Goal: Task Accomplishment & Management: Manage account settings

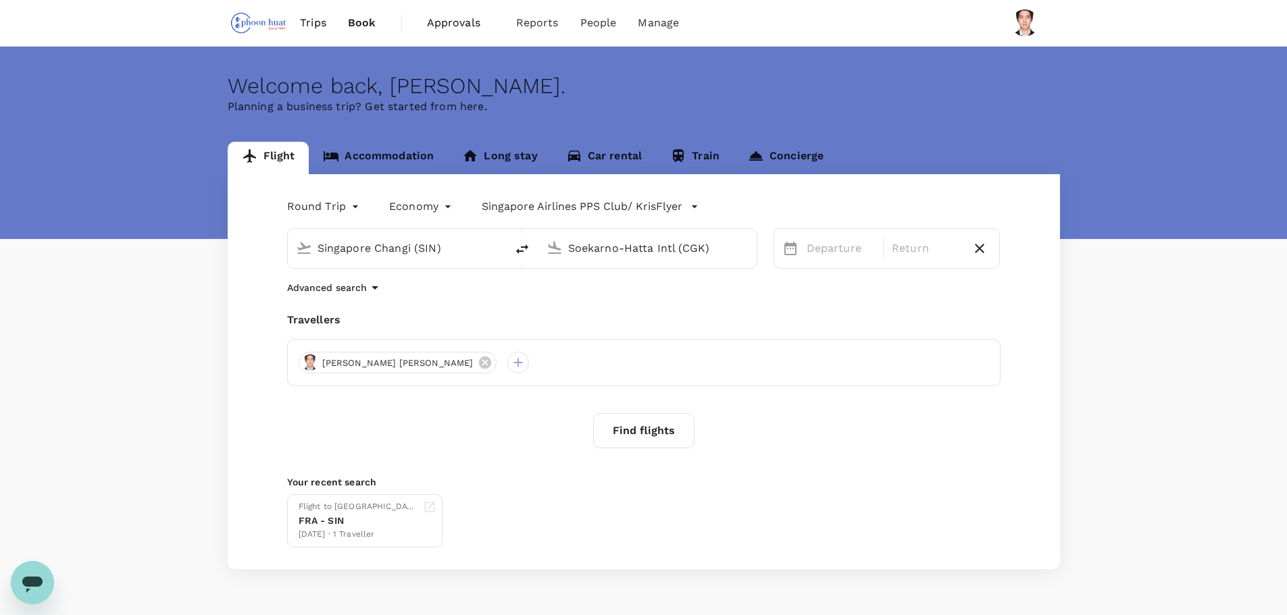
type input "Singapore Changi (SIN)"
type input "Soekarno-Hatta Intl (CGK)"
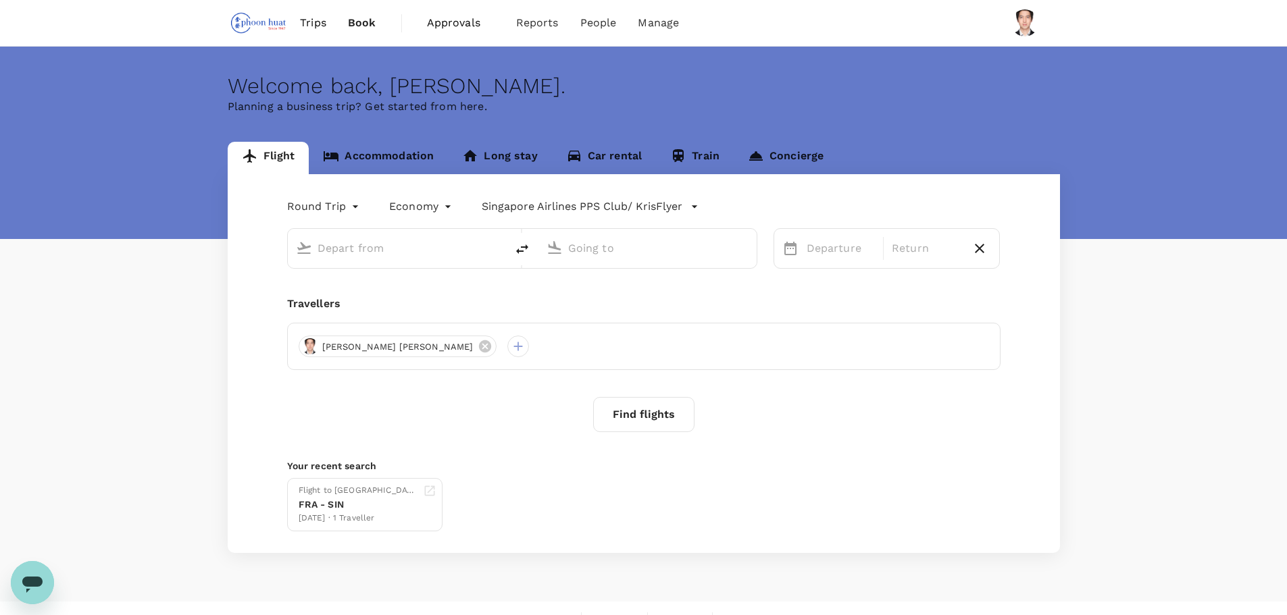
click at [319, 26] on span "Trips" at bounding box center [313, 23] width 26 height 16
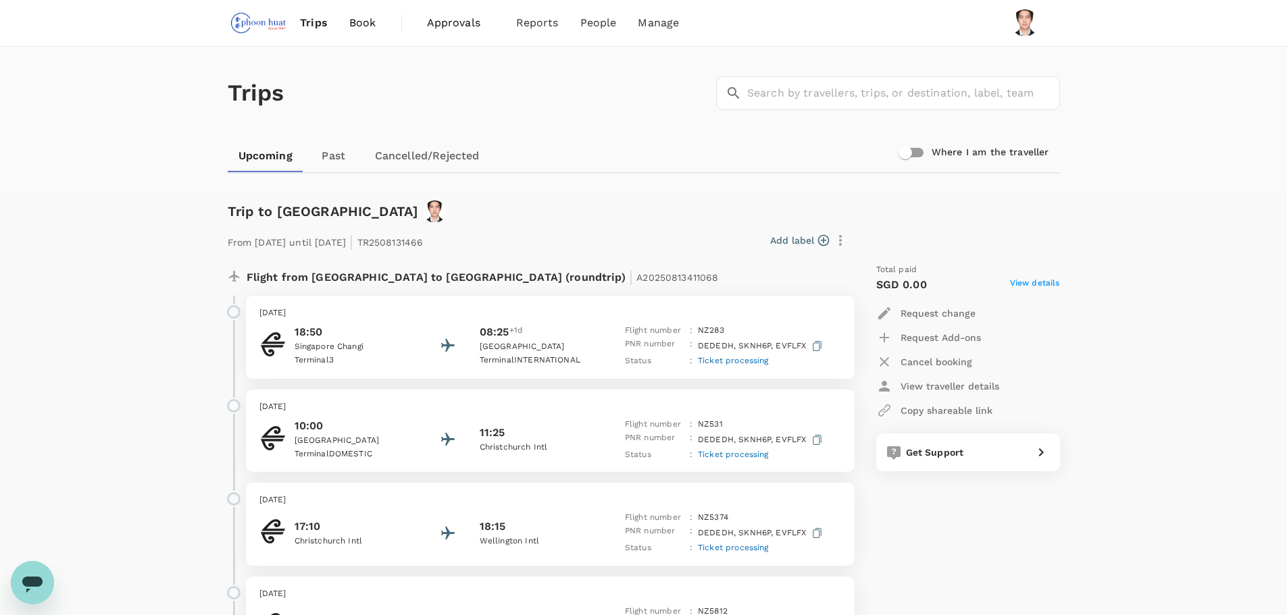
click at [313, 22] on span "Trips" at bounding box center [314, 23] width 28 height 16
click at [270, 28] on img at bounding box center [259, 23] width 62 height 30
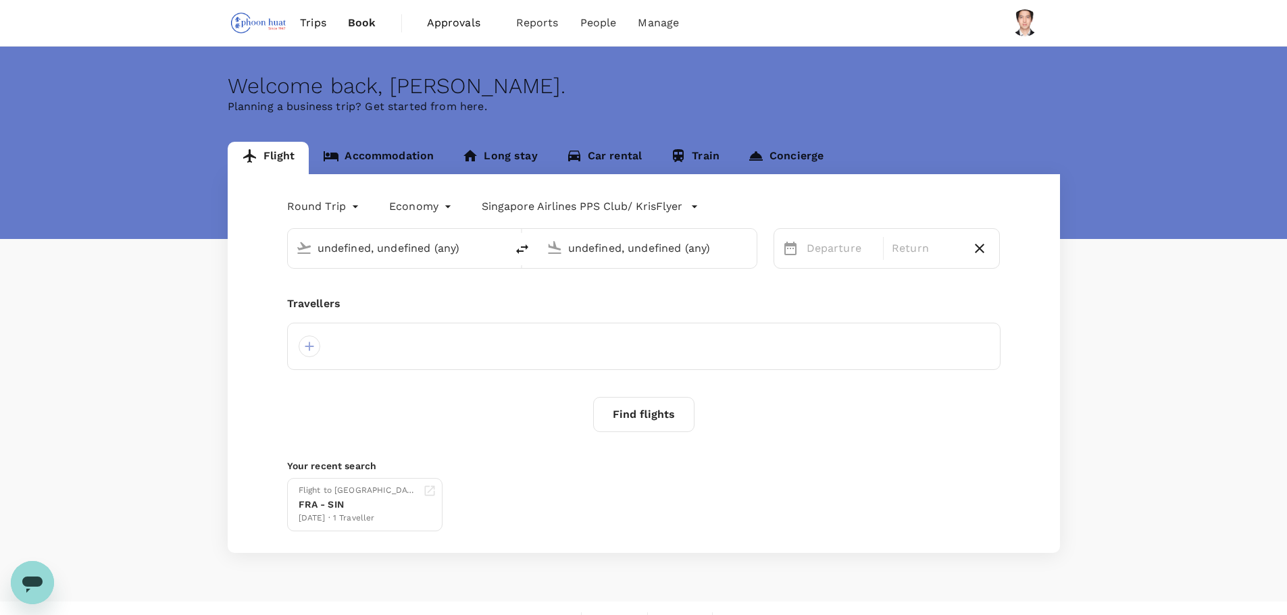
type input "Singapore Changi (SIN)"
type input "Soekarno-Hatta Intl (CGK)"
type input "Singapore Changi (SIN)"
type input "Soekarno-Hatta Intl (CGK)"
type input "Singapore Changi (SIN)"
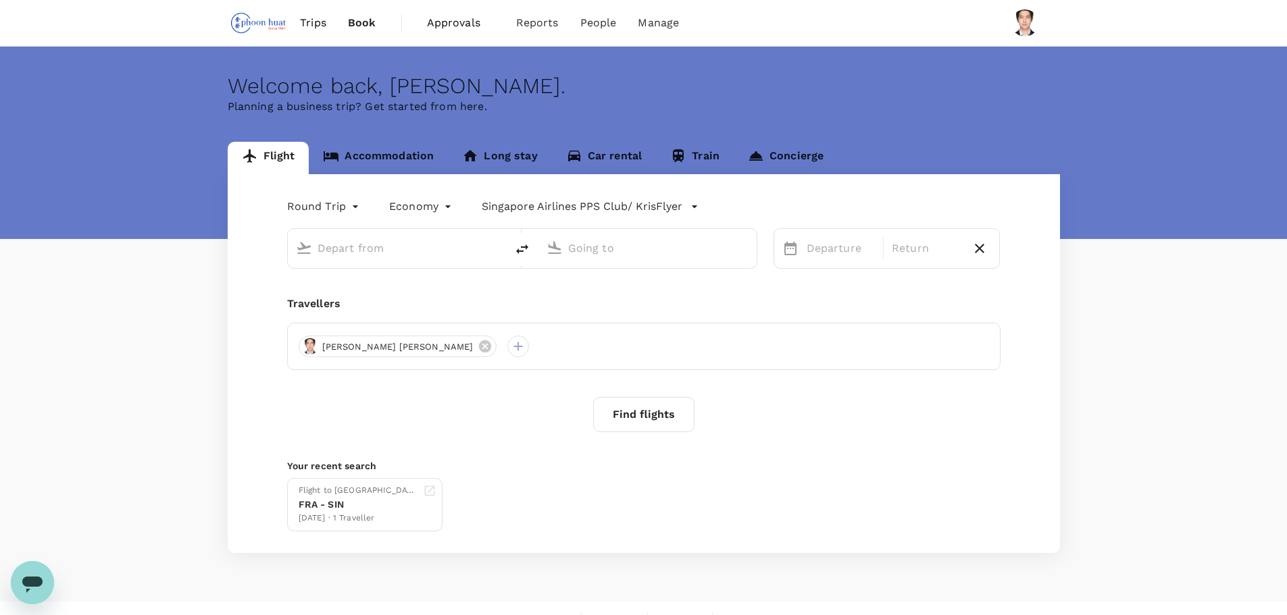
type input "Soekarno-Hatta Intl (CGK)"
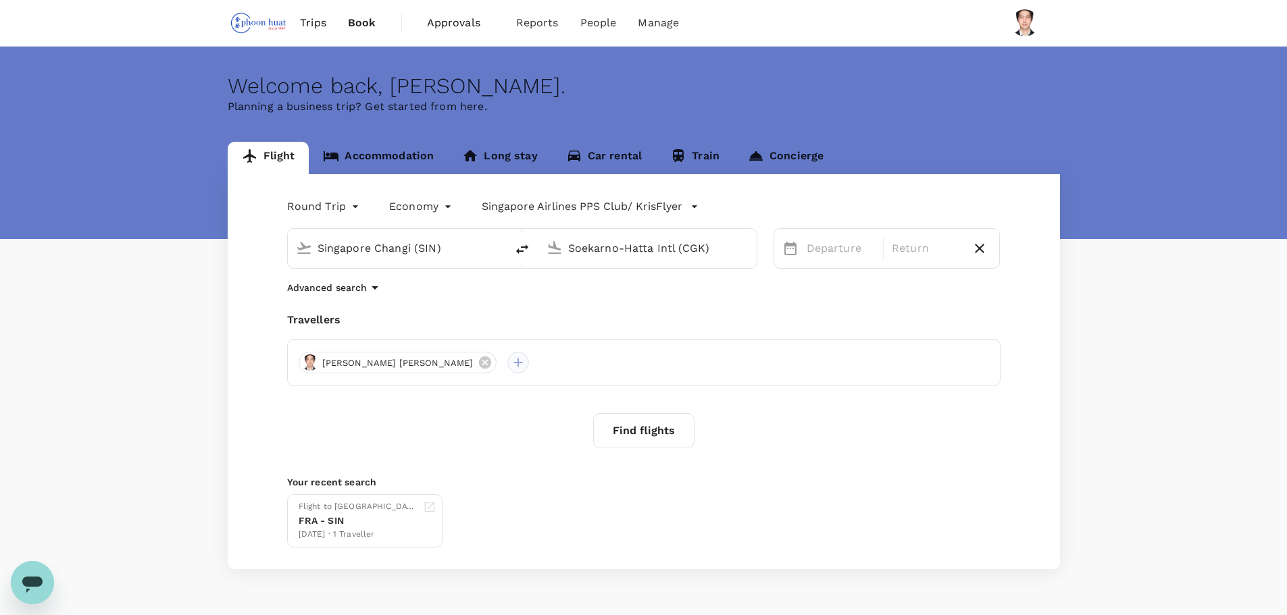
click at [507, 361] on div at bounding box center [518, 363] width 22 height 22
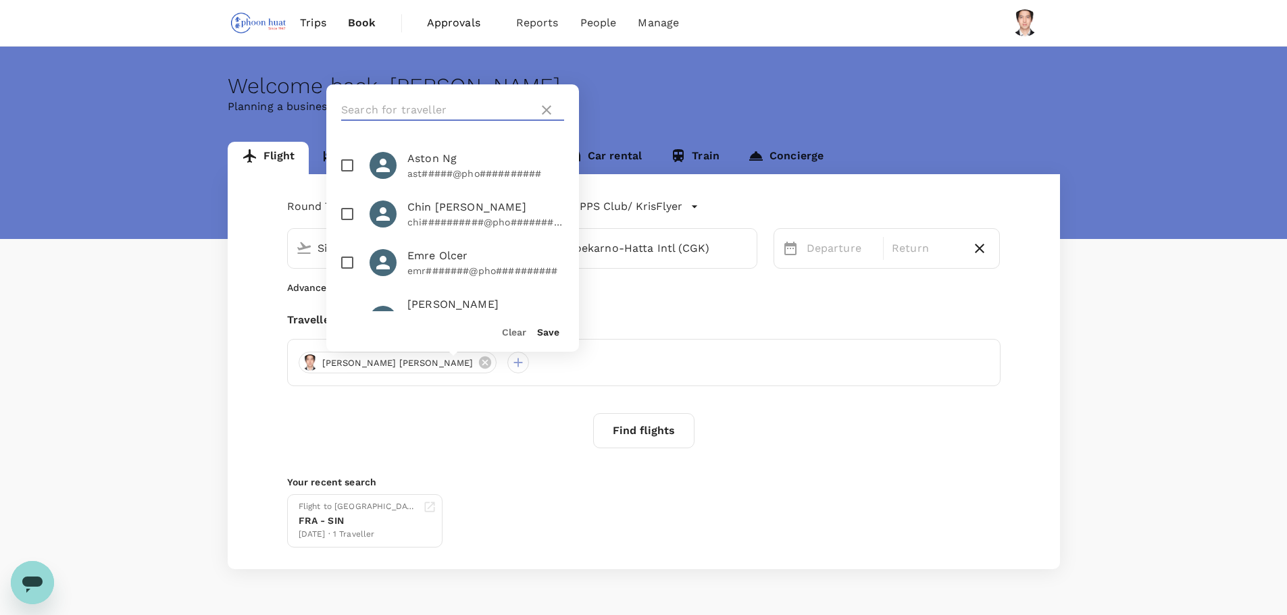
click at [434, 105] on input "text" at bounding box center [437, 110] width 192 height 22
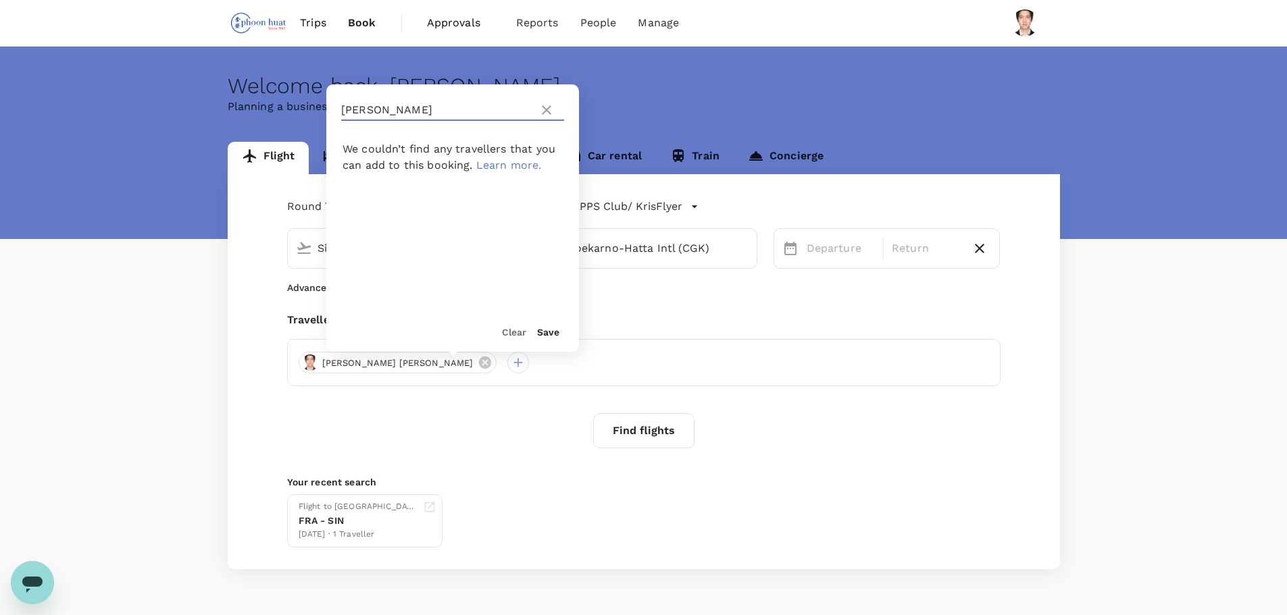
type input "[PERSON_NAME]"
drag, startPoint x: 743, startPoint y: 275, endPoint x: 736, endPoint y: 274, distance: 6.9
click at [740, 274] on div "Round Trip roundtrip Economy economy Singapore Airlines PPS Club/ KrisFlyer Sin…" at bounding box center [644, 371] width 832 height 395
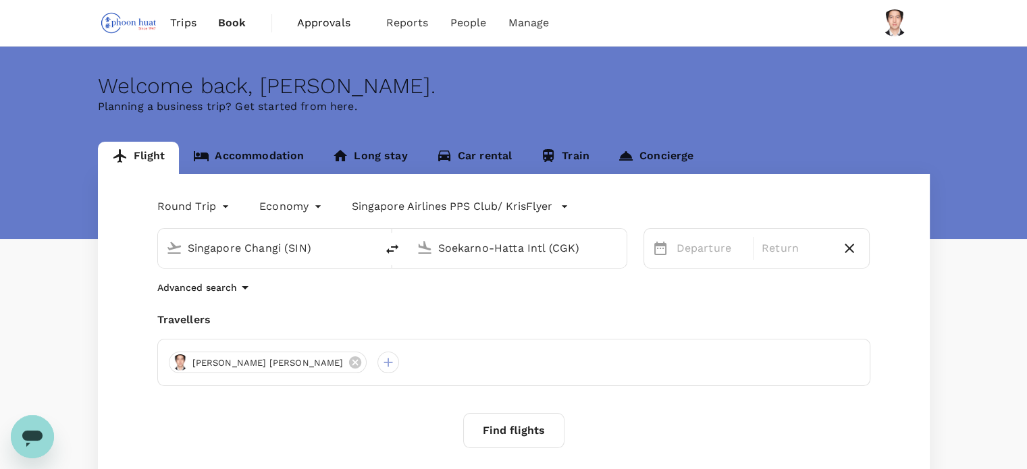
drag, startPoint x: 186, startPoint y: 29, endPoint x: 220, endPoint y: 30, distance: 33.1
click at [186, 29] on span "Trips" at bounding box center [183, 23] width 26 height 16
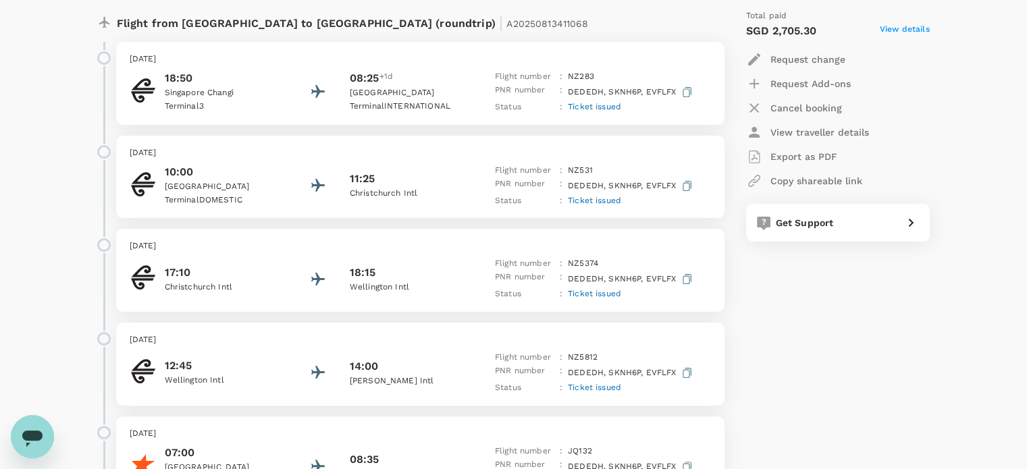
scroll to position [254, 0]
click at [788, 340] on div "Total paid SGD 2,705.30 View details Request change Request Add-ons Cancel book…" at bounding box center [824, 301] width 211 height 605
click at [798, 358] on div "Total paid SGD 2,705.30 View details Request change Request Add-ons Cancel book…" at bounding box center [824, 301] width 211 height 605
click at [885, 338] on div "Total paid SGD 2,705.30 View details Request change Request Add-ons Cancel book…" at bounding box center [824, 301] width 211 height 605
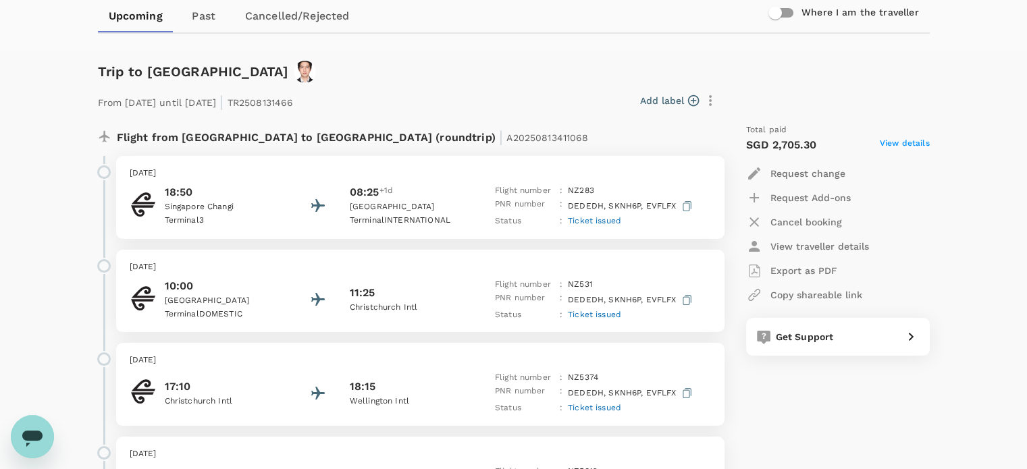
scroll to position [189, 0]
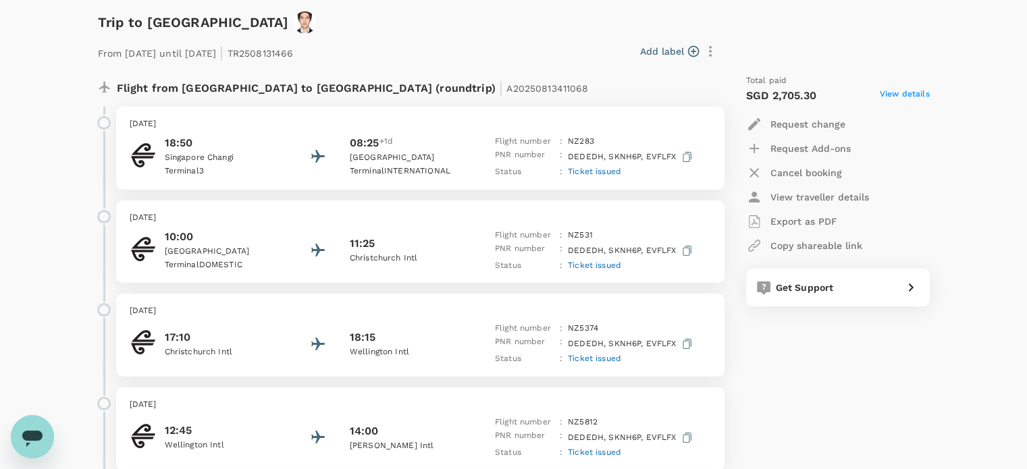
click at [909, 96] on span "View details" at bounding box center [905, 96] width 50 height 16
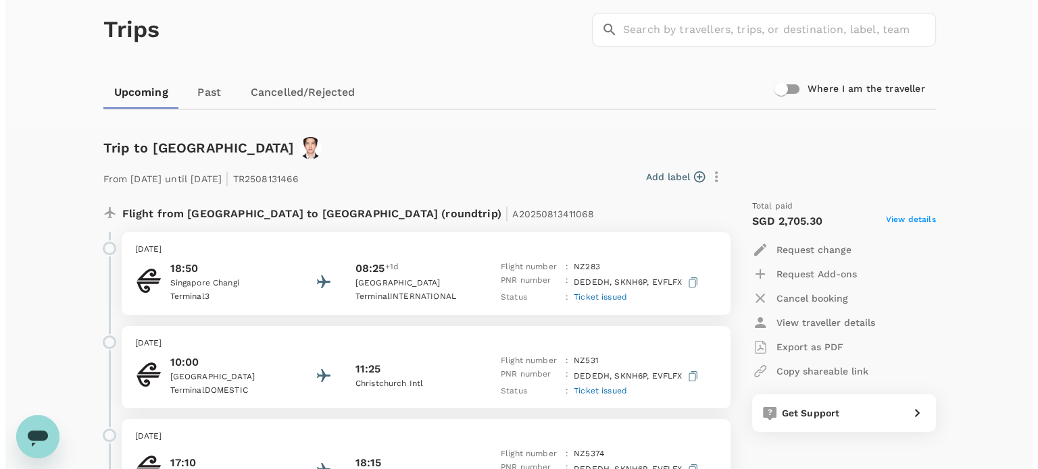
scroll to position [62, 0]
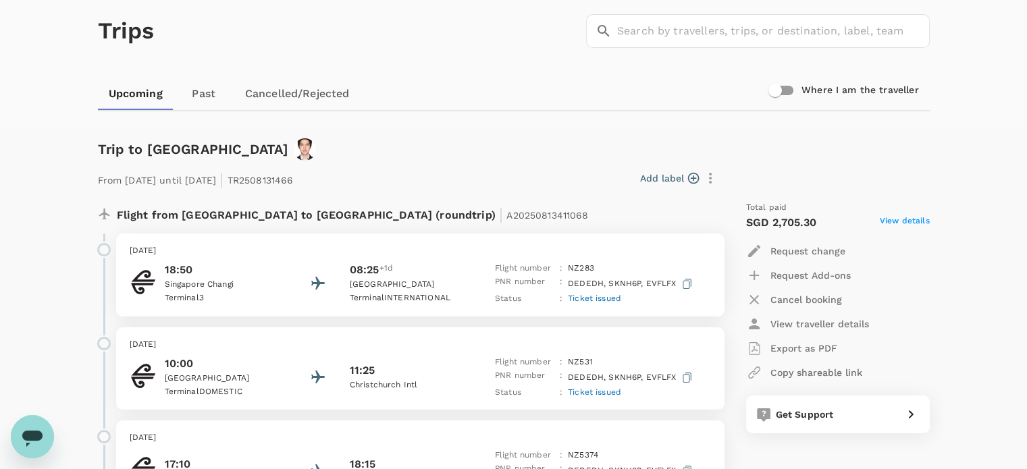
click at [829, 247] on p "Request change" at bounding box center [808, 252] width 75 height 14
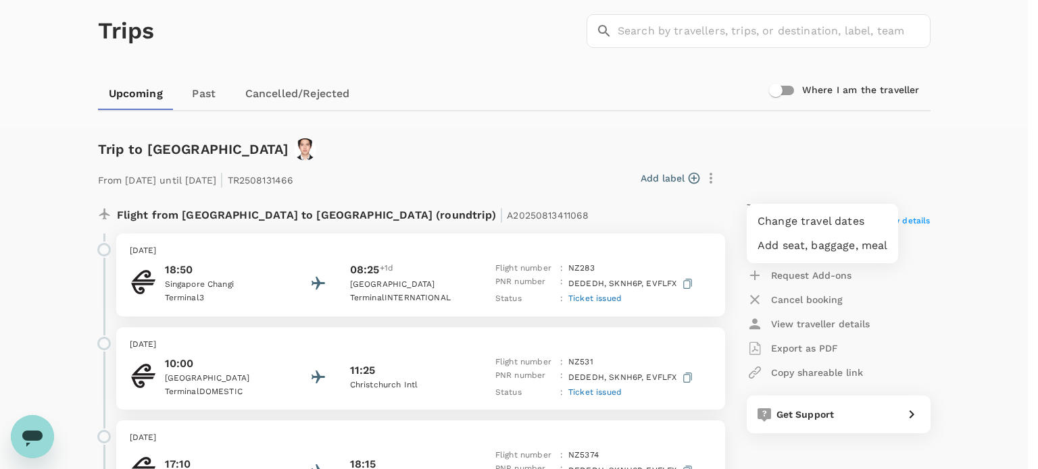
click at [790, 234] on li "Change travel dates" at bounding box center [821, 221] width 151 height 24
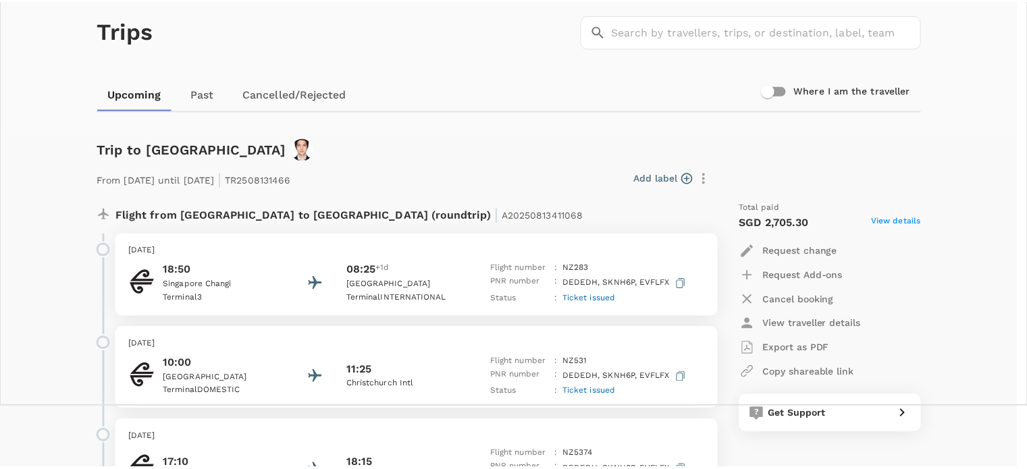
scroll to position [0, 0]
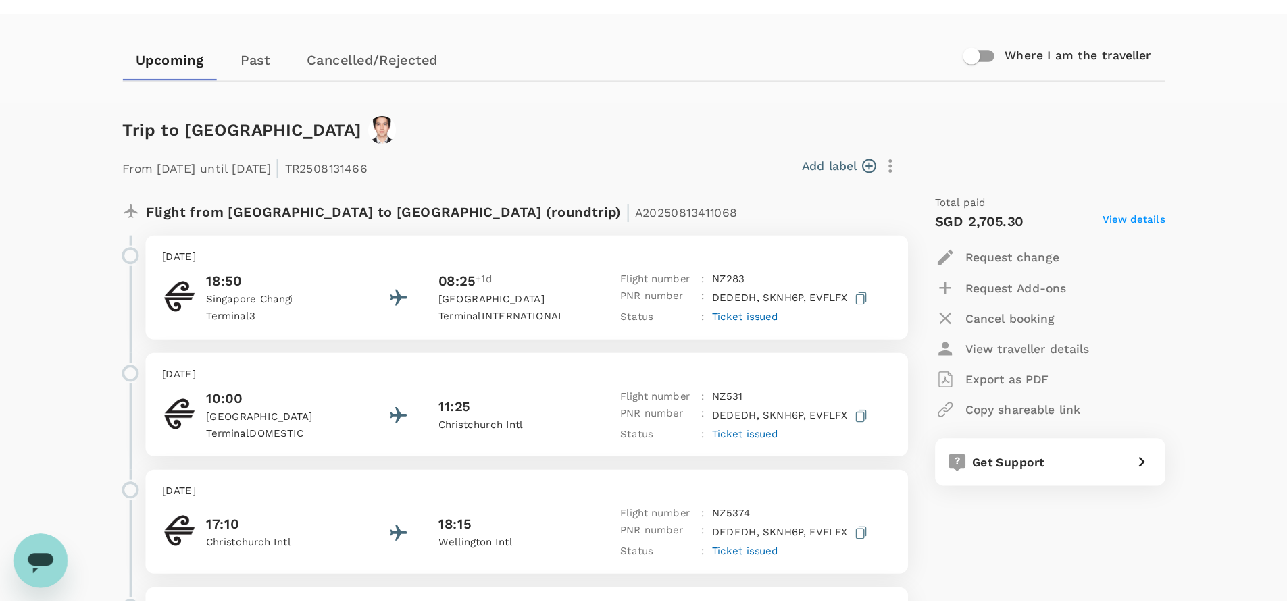
scroll to position [120, 0]
